Goal: Task Accomplishment & Management: Complete application form

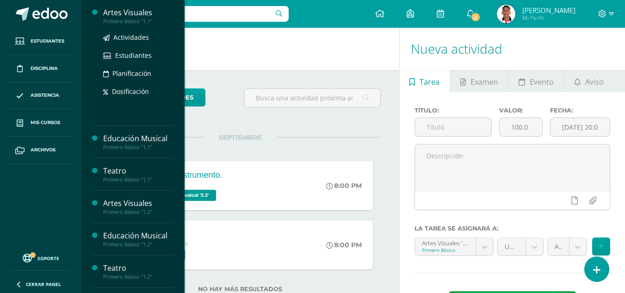
click at [135, 11] on div "Artes Visuales" at bounding box center [138, 12] width 70 height 11
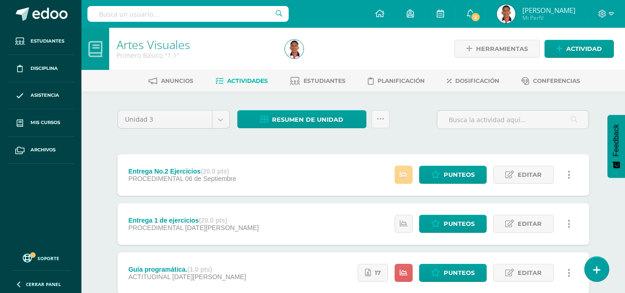
click at [406, 167] on link at bounding box center [403, 175] width 18 height 18
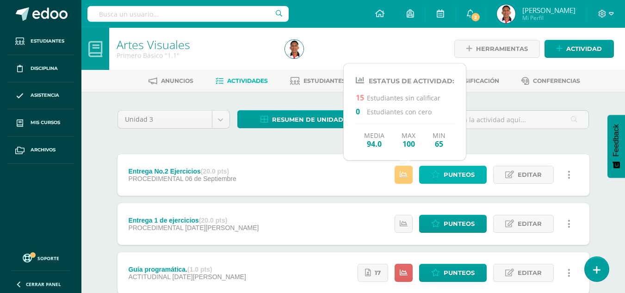
click at [457, 173] on span "Punteos" at bounding box center [458, 174] width 31 height 17
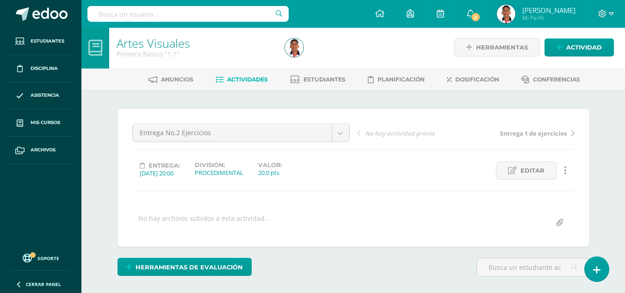
scroll to position [2, 0]
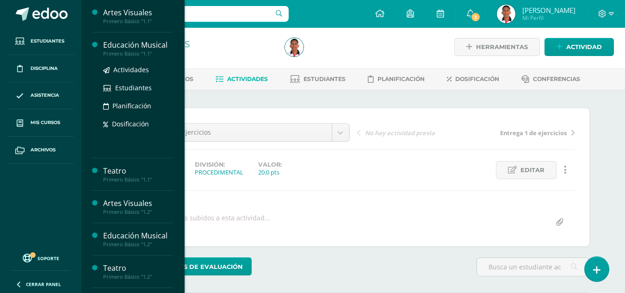
click at [155, 47] on div "Educación Musical" at bounding box center [138, 45] width 70 height 11
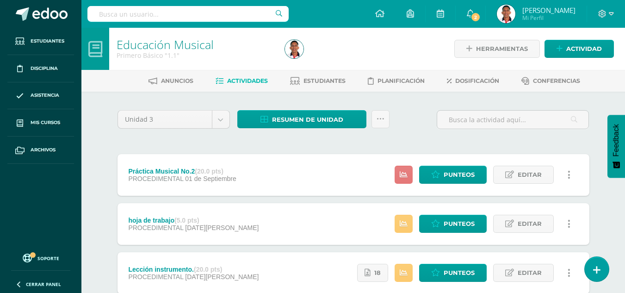
click at [405, 184] on link at bounding box center [403, 175] width 18 height 18
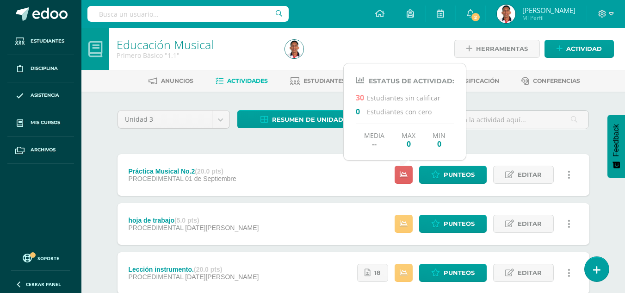
click at [504, 139] on div "Unidad 3 Unidad 1 Unidad 2 Unidad 3 Resumen de unidad Descargar como HTML Desca…" at bounding box center [353, 272] width 479 height 325
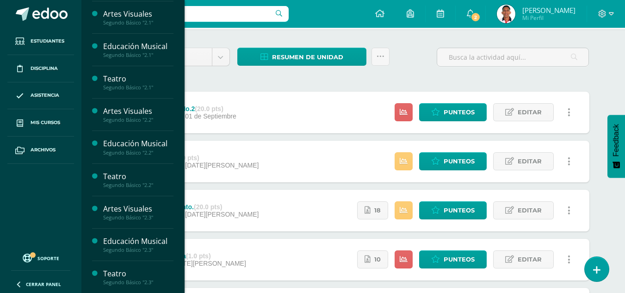
scroll to position [388, 0]
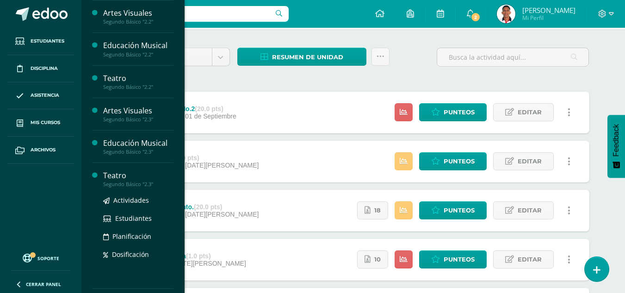
click at [115, 177] on div "Teatro" at bounding box center [138, 175] width 70 height 11
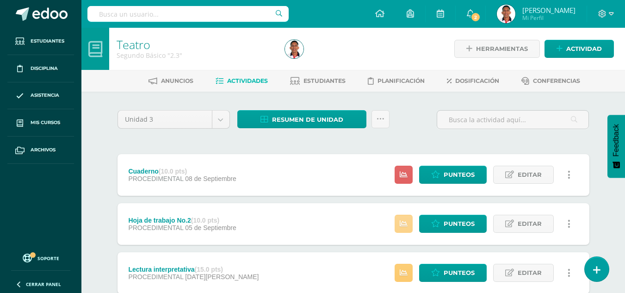
click at [402, 221] on icon at bounding box center [403, 224] width 8 height 8
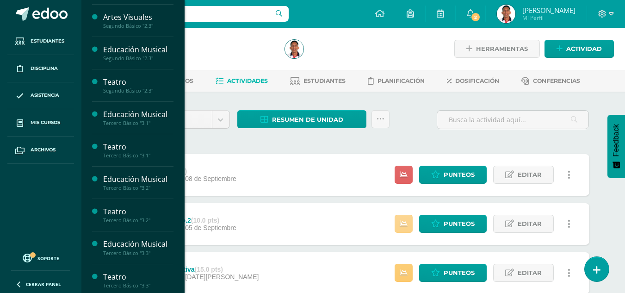
scroll to position [485, 0]
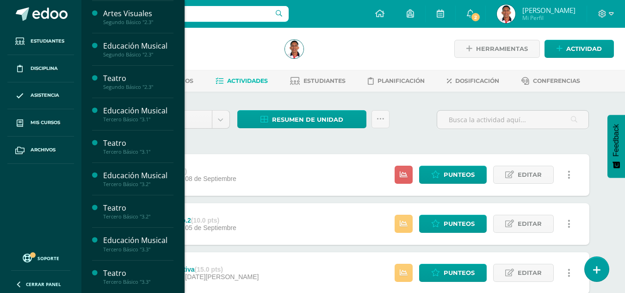
click at [118, 270] on div "Teatro" at bounding box center [138, 273] width 70 height 11
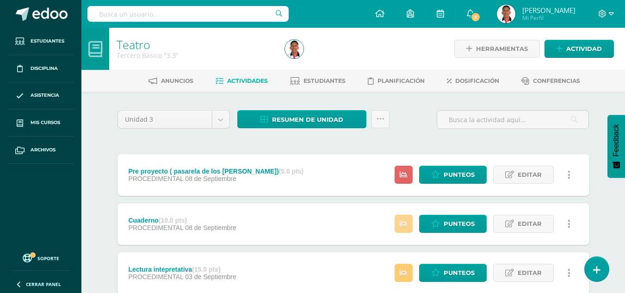
click at [400, 227] on icon at bounding box center [403, 224] width 8 height 8
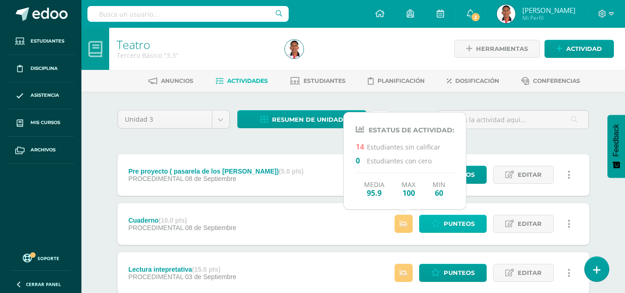
click at [441, 224] on link "Punteos" at bounding box center [452, 224] width 67 height 18
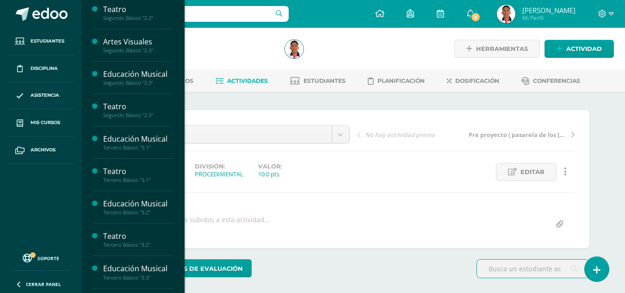
scroll to position [485, 0]
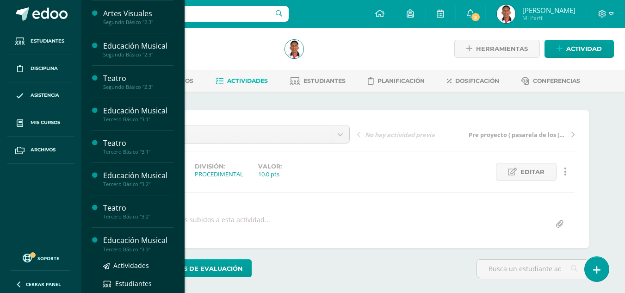
click at [132, 239] on div "Educación Musical" at bounding box center [138, 240] width 70 height 11
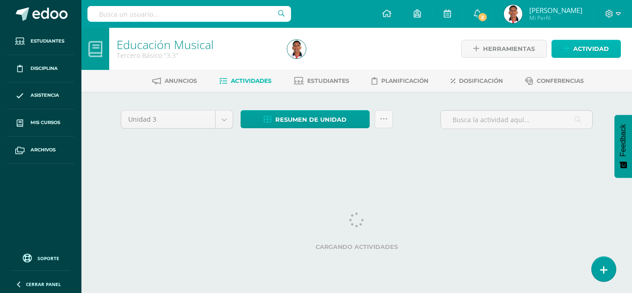
click at [566, 46] on icon at bounding box center [566, 49] width 6 height 8
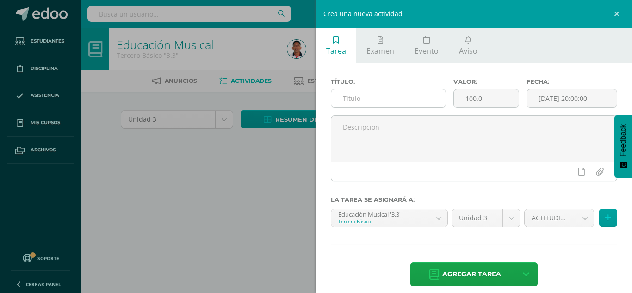
click at [383, 104] on input "text" at bounding box center [388, 98] width 114 height 18
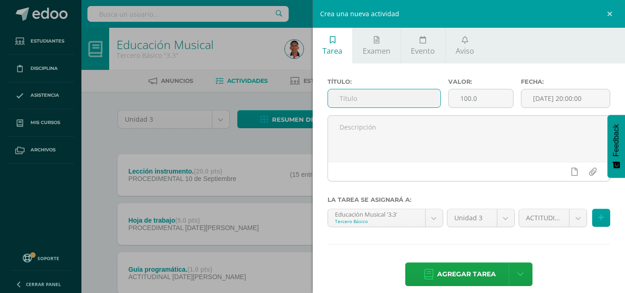
click at [244, 171] on div "Crea una nueva actividad Tarea Examen Evento Aviso Título: Valor: 100.0 Fecha: …" at bounding box center [312, 146] width 625 height 293
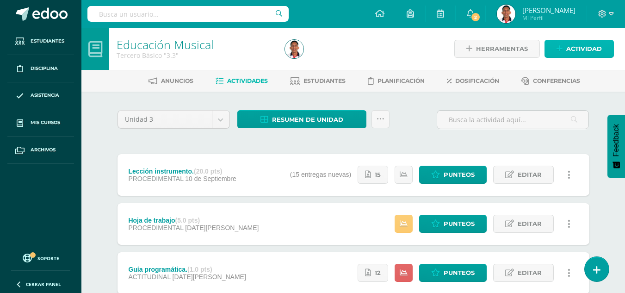
click at [574, 48] on span "Actividad" at bounding box center [584, 48] width 36 height 17
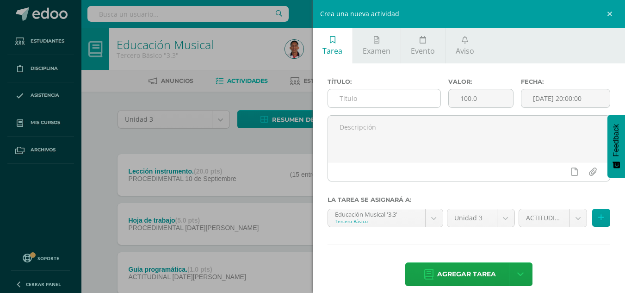
click at [416, 97] on input "text" at bounding box center [384, 98] width 112 height 18
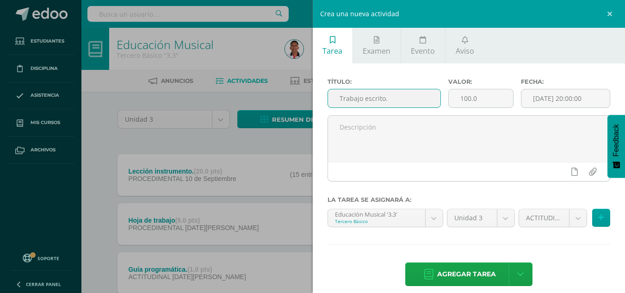
type input "Trabajo escrito."
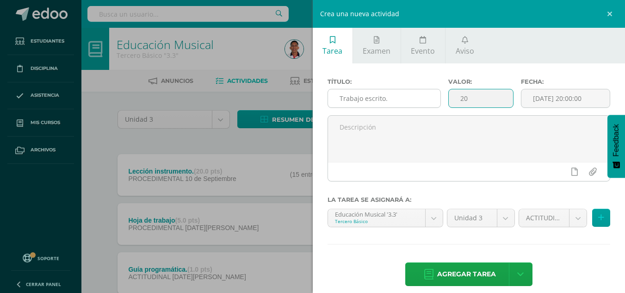
type input "20"
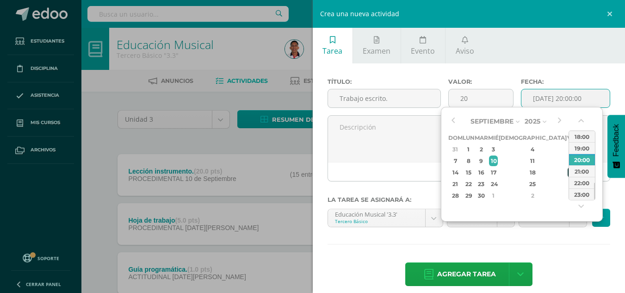
click at [567, 172] on div "19" at bounding box center [571, 172] width 8 height 11
type input "2025-09-19 20:00"
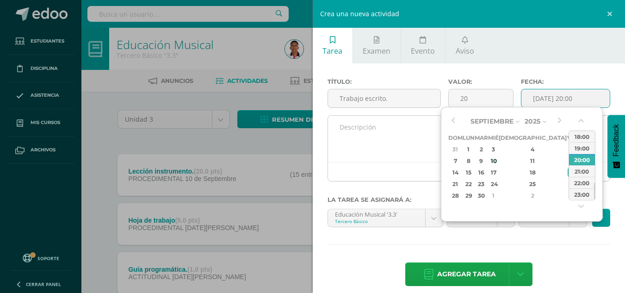
click at [422, 149] on textarea at bounding box center [469, 139] width 282 height 46
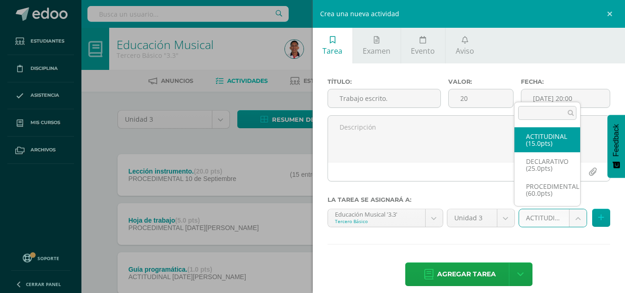
click at [544, 217] on body "Estudiantes Disciplina Asistencia Mis cursos Archivos Soporte Ayuda Reportar un…" at bounding box center [312, 202] width 625 height 404
click at [545, 202] on ul "ACTITUDINAL (15.0pts) DECLARATIVO (25.0pts) PROCEDIMENTAL (60.0pts)" at bounding box center [547, 164] width 66 height 82
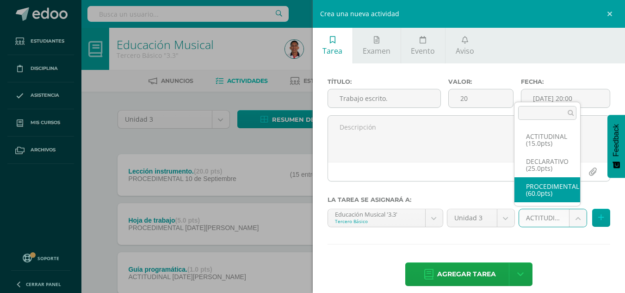
select select "33484"
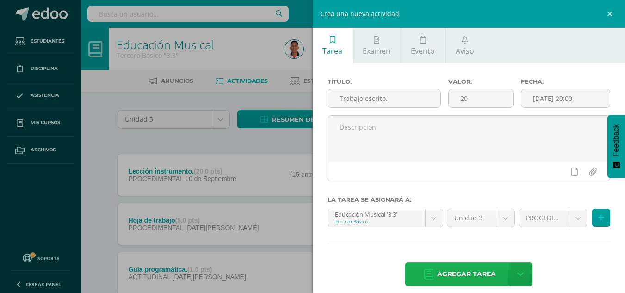
click at [471, 270] on span "Agregar tarea" at bounding box center [466, 274] width 59 height 23
